Goal: Task Accomplishment & Management: Manage account settings

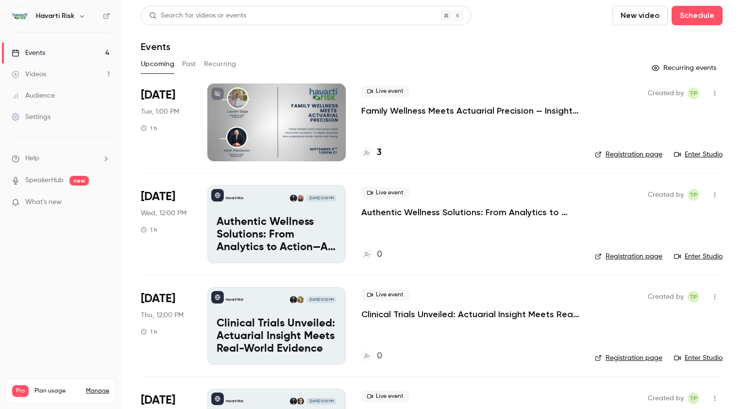
scroll to position [74, 0]
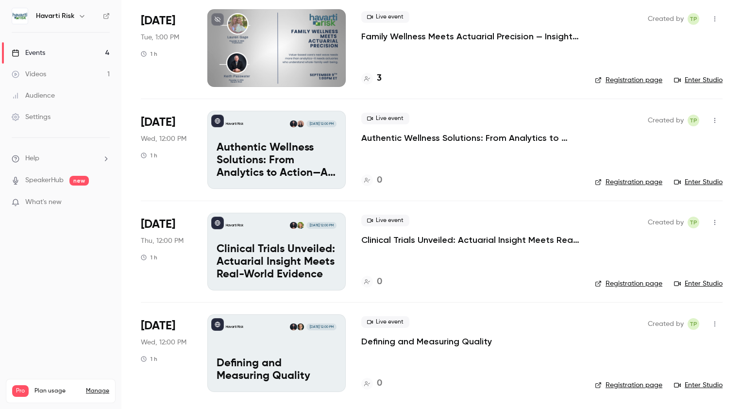
click at [429, 137] on p "Authentic Wellness Solutions: From Analytics to Action—A Fireside Chat with Hav…" at bounding box center [470, 138] width 218 height 12
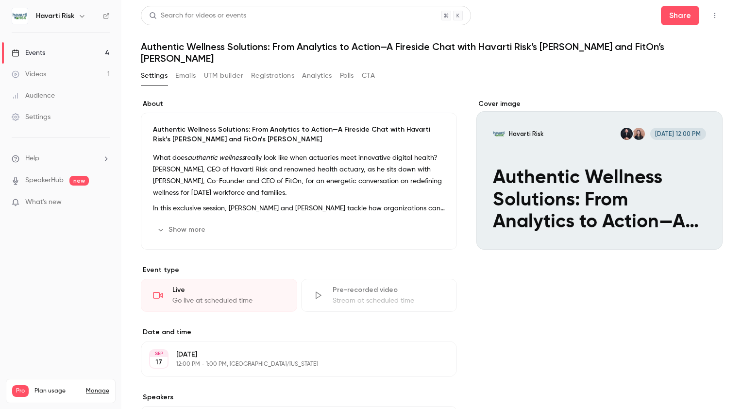
drag, startPoint x: 141, startPoint y: 46, endPoint x: 163, endPoint y: 57, distance: 24.8
click at [163, 57] on h1 "Authentic Wellness Solutions: From Analytics to Action—A Fireside Chat with Hav…" at bounding box center [431, 52] width 581 height 23
copy h1 "Authentic Wellness Solutions: From Analytics to Action—A Fireside Chat with Hav…"
click at [699, 228] on icon "Cover image" at bounding box center [704, 232] width 11 height 8
click at [701, 231] on icon "Cover image" at bounding box center [704, 232] width 6 height 6
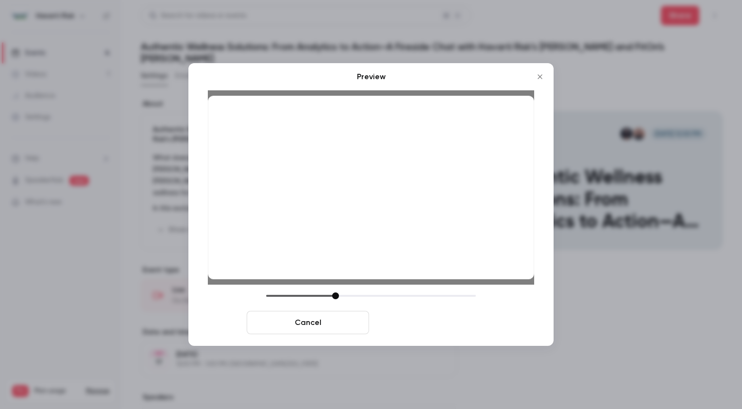
click at [420, 325] on button "Save cover" at bounding box center [434, 322] width 122 height 23
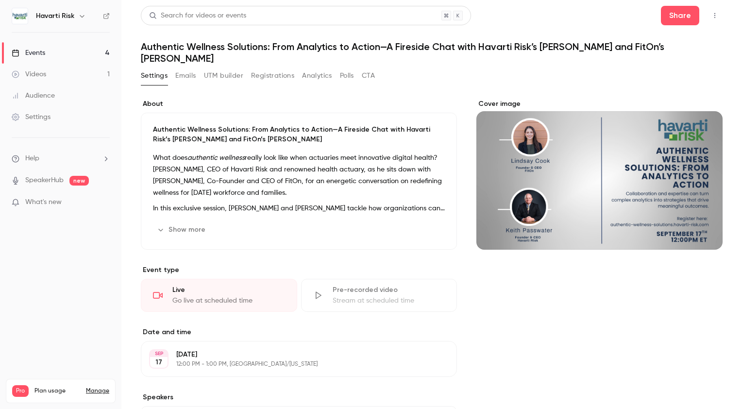
click at [33, 51] on div "Events" at bounding box center [28, 53] width 33 height 10
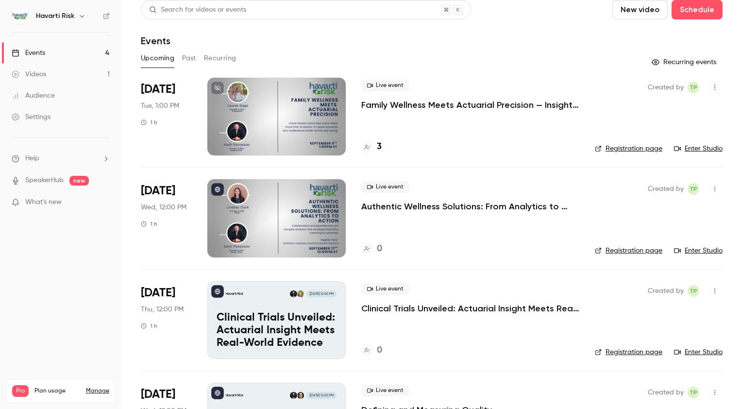
scroll to position [74, 0]
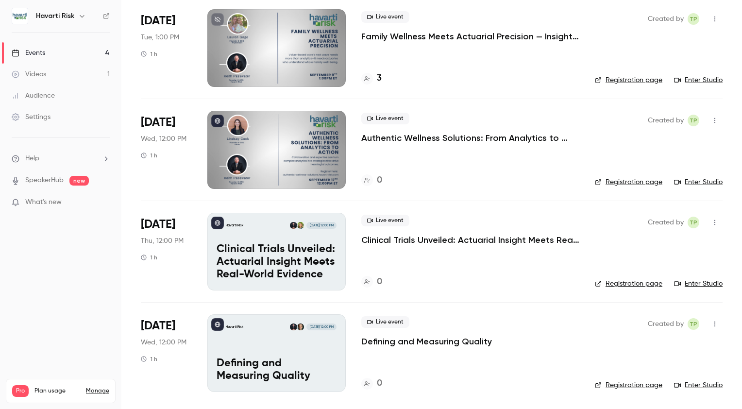
click at [460, 242] on p "Clinical Trials Unveiled: Actuarial Insight Meets Real-World Evidence" at bounding box center [470, 240] width 218 height 12
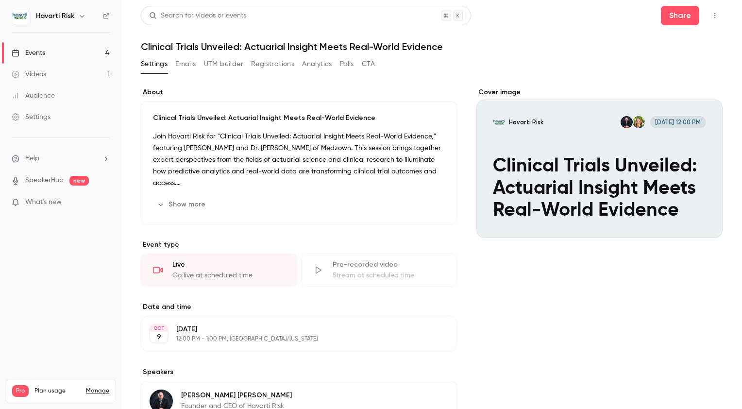
click at [34, 52] on div "Events" at bounding box center [28, 53] width 33 height 10
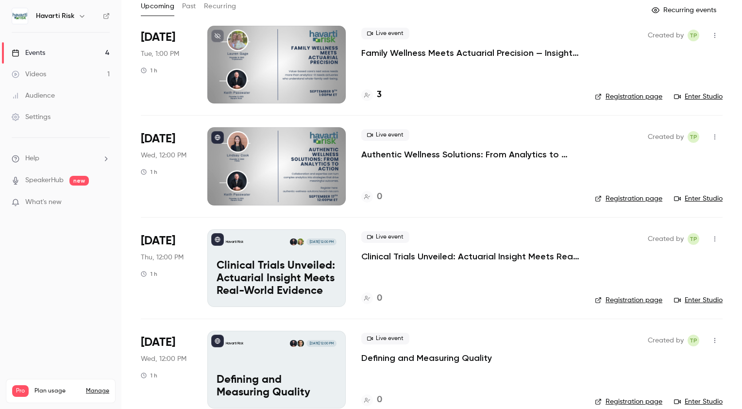
scroll to position [59, 0]
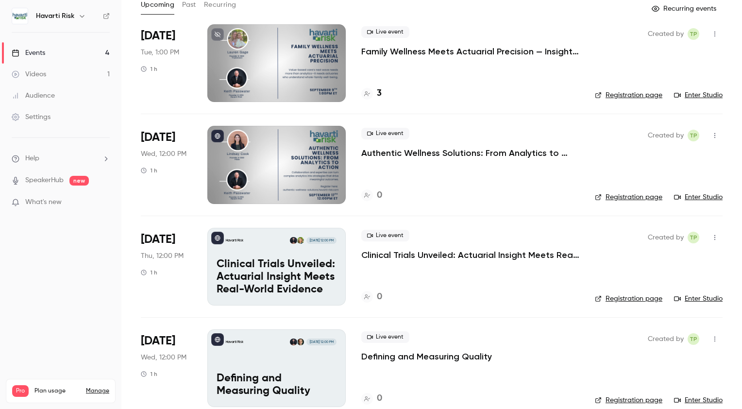
click at [256, 273] on p "Clinical Trials Unveiled: Actuarial Insight Meets Real-World Evidence" at bounding box center [276, 276] width 120 height 37
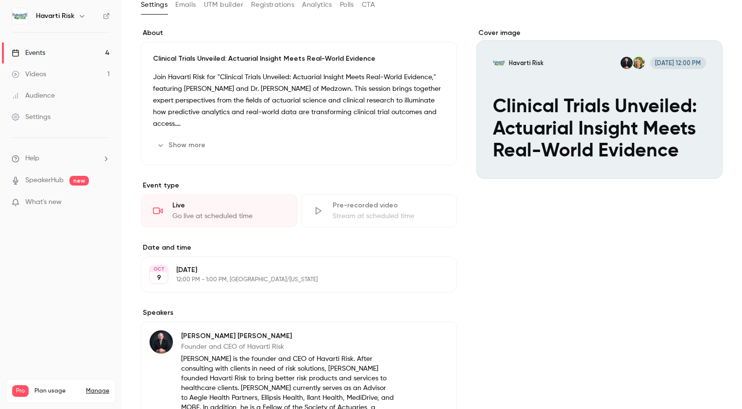
click at [701, 161] on icon "Cover image" at bounding box center [704, 161] width 6 height 6
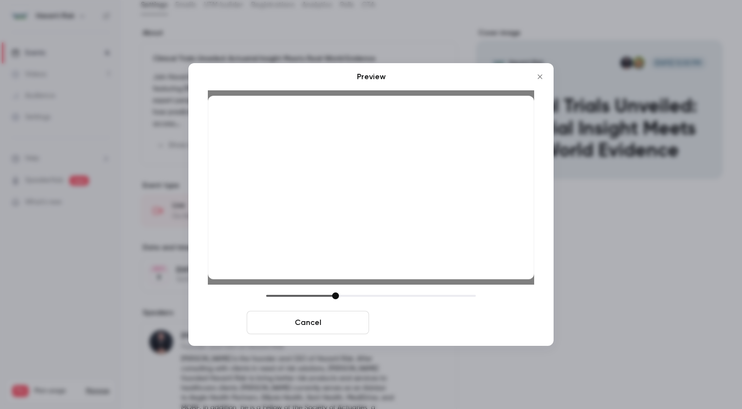
click at [425, 330] on button "Save cover" at bounding box center [434, 322] width 122 height 23
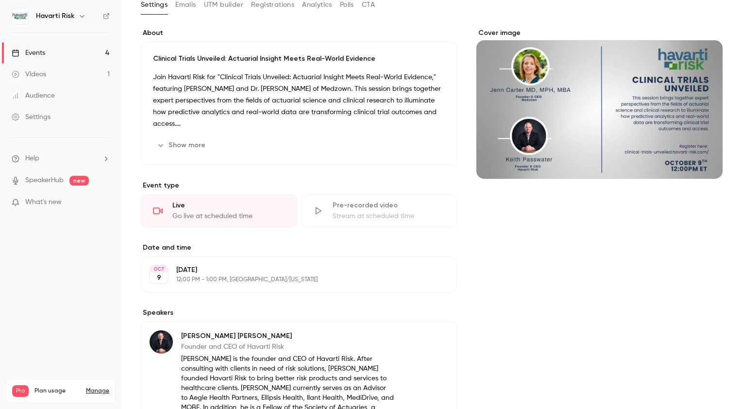
click at [31, 53] on div "Events" at bounding box center [28, 53] width 33 height 10
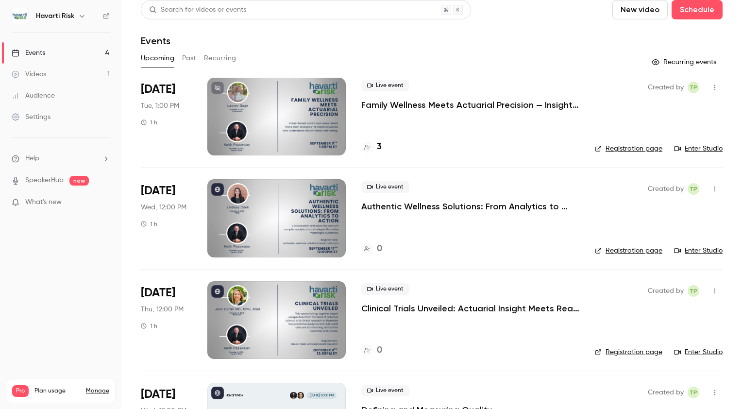
scroll to position [74, 0]
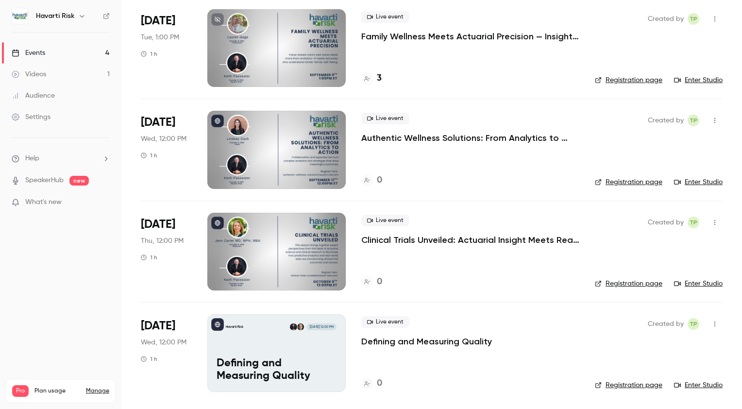
click at [255, 372] on p "Defining and Measuring Quality" at bounding box center [276, 369] width 120 height 25
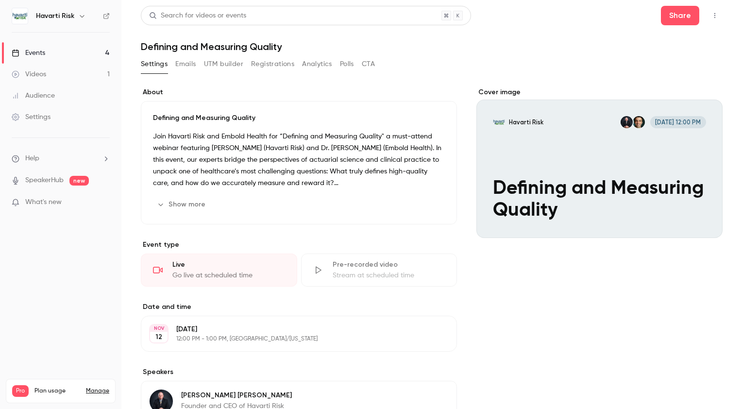
click at [533, 182] on div "Cover image" at bounding box center [599, 162] width 246 height 150
click at [0, 0] on input "Havarti Risk [DATE] 12:00 PM Defining and Measuring Quality" at bounding box center [0, 0] width 0 height 0
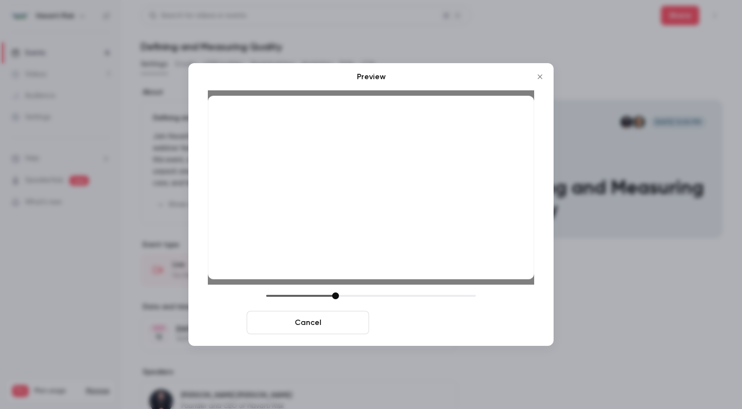
click at [431, 327] on button "Save cover" at bounding box center [434, 322] width 122 height 23
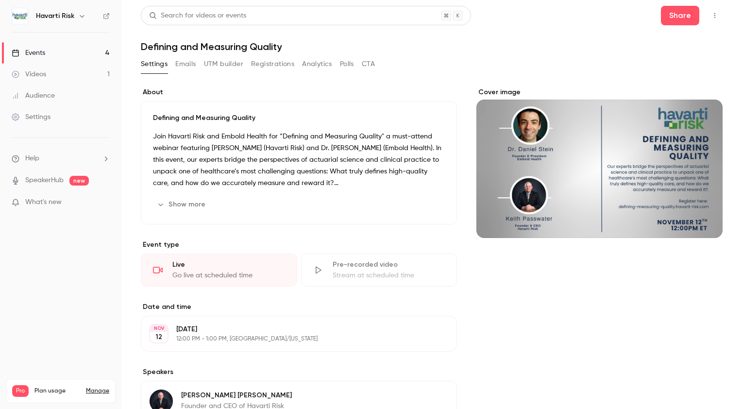
click at [35, 51] on div "Events" at bounding box center [28, 53] width 33 height 10
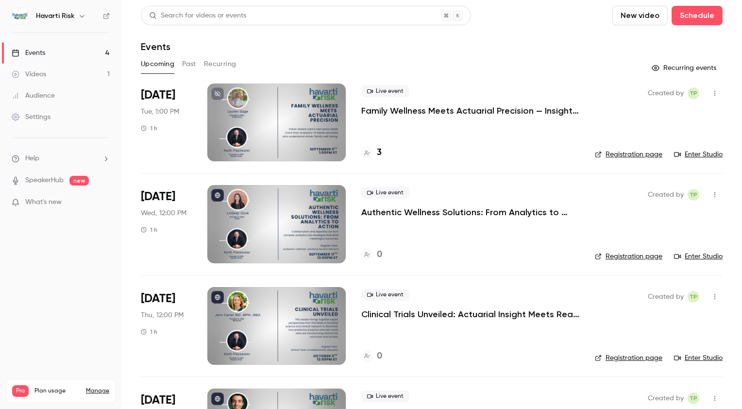
scroll to position [74, 0]
